Goal: Transaction & Acquisition: Purchase product/service

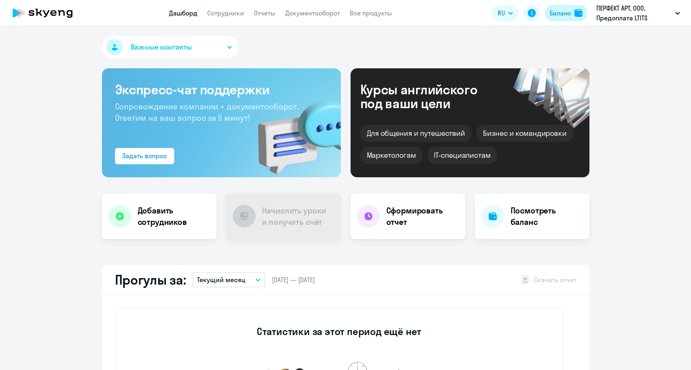
click at [568, 19] on button "Баланс" at bounding box center [566, 13] width 43 height 16
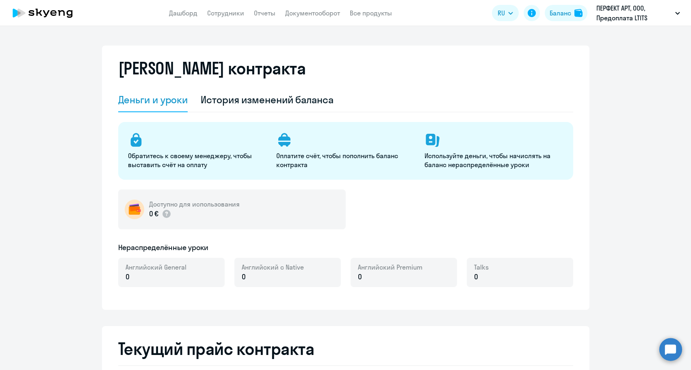
select select "english_adult_not_native_speaker"
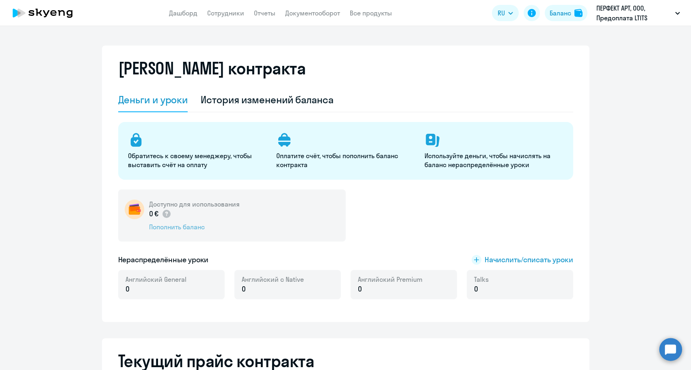
click at [170, 225] on div "Пополнить баланс" at bounding box center [194, 226] width 91 height 9
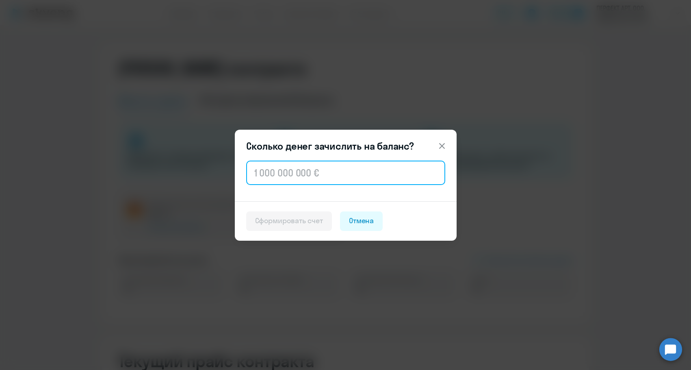
click at [273, 168] on input "text" at bounding box center [345, 173] width 199 height 24
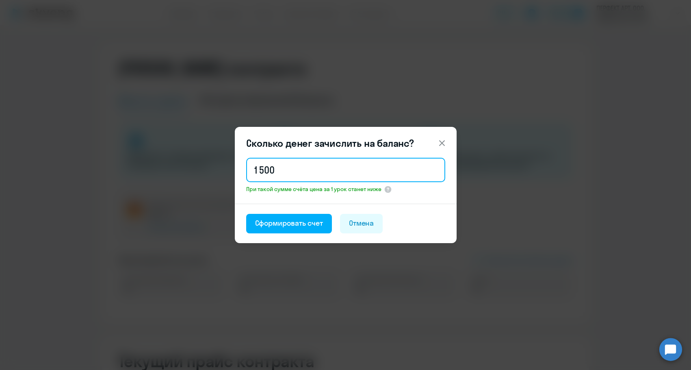
type input "1 500"
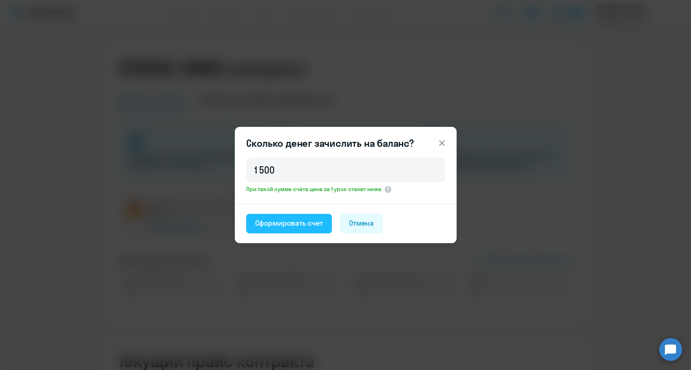
drag, startPoint x: 282, startPoint y: 209, endPoint x: 283, endPoint y: 214, distance: 4.9
click at [282, 210] on footer "Сформировать счет [PERSON_NAME]" at bounding box center [346, 223] width 222 height 39
click at [283, 216] on button "Сформировать счет" at bounding box center [289, 224] width 86 height 20
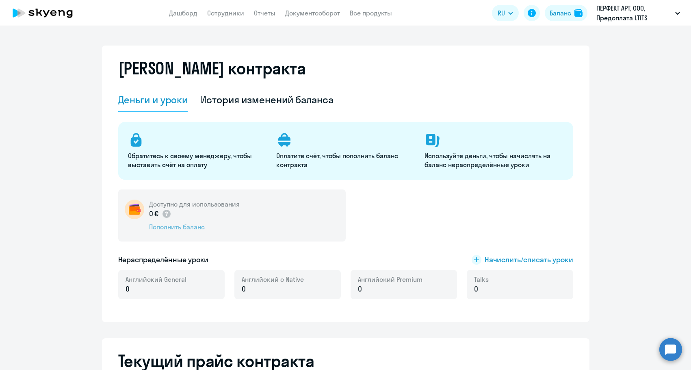
click at [162, 230] on div "Пополнить баланс" at bounding box center [194, 226] width 91 height 9
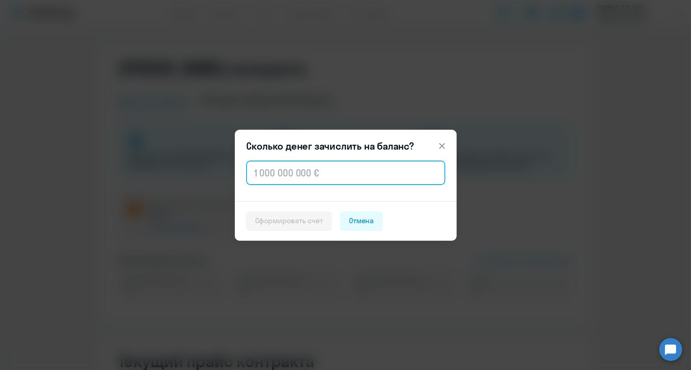
click at [302, 161] on input "text" at bounding box center [345, 173] width 199 height 24
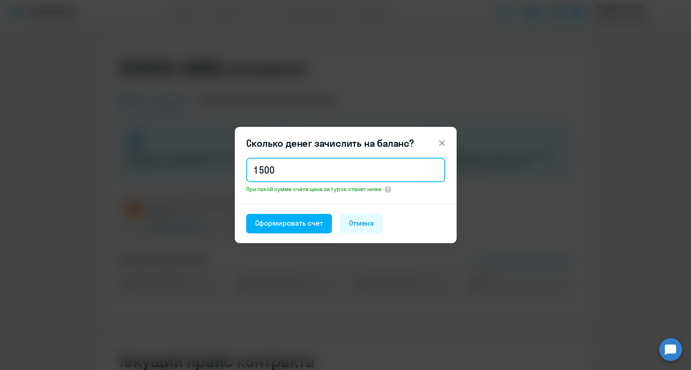
type input "1 500"
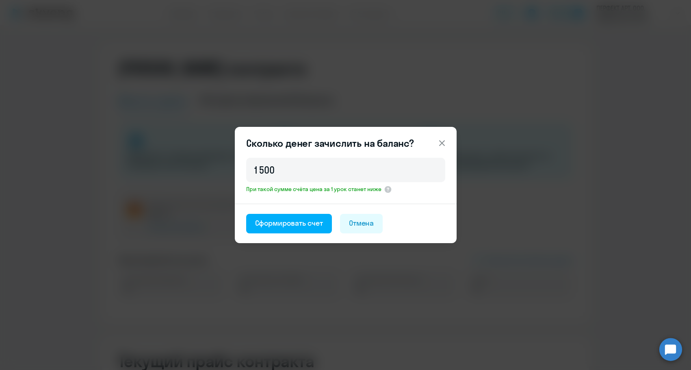
click at [286, 205] on footer "Сформировать счет [PERSON_NAME]" at bounding box center [346, 223] width 222 height 39
click at [285, 220] on div "Сформировать счет" at bounding box center [289, 223] width 68 height 11
